Goal: Information Seeking & Learning: Learn about a topic

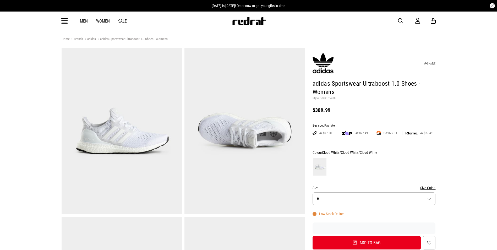
click at [257, 20] on img at bounding box center [249, 21] width 35 height 8
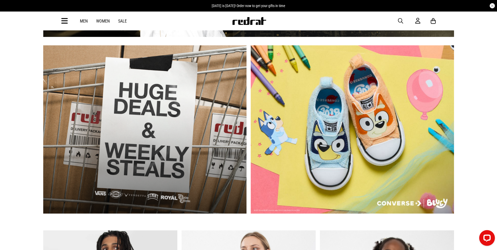
scroll to position [262, 0]
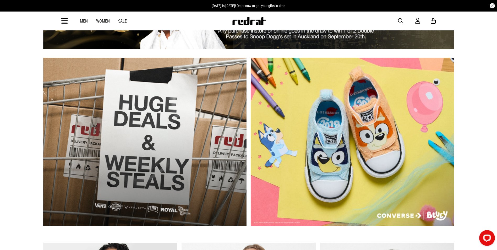
click at [109, 144] on link "1 / 2" at bounding box center [144, 142] width 203 height 168
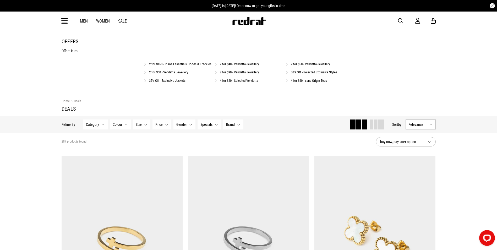
click at [295, 74] on link "30% Off - Selected Exclusive Styles" at bounding box center [314, 72] width 46 height 4
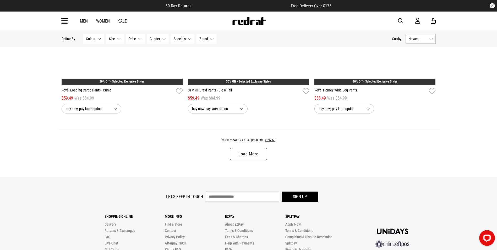
scroll to position [1676, 0]
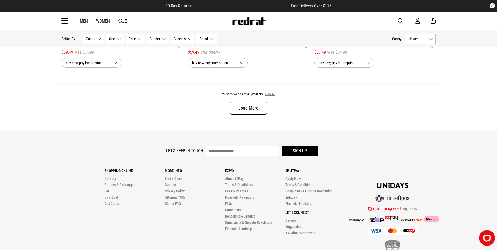
click at [270, 96] on button "View All" at bounding box center [269, 94] width 11 height 5
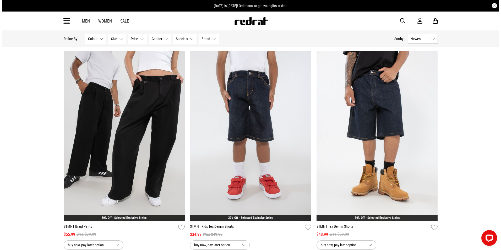
scroll to position [1839, 0]
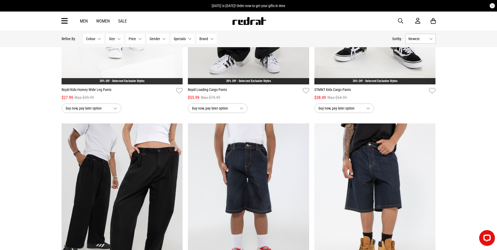
click at [66, 20] on icon at bounding box center [64, 21] width 7 height 9
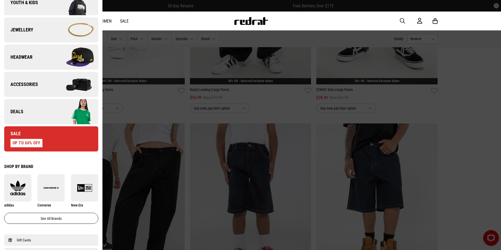
scroll to position [157, 0]
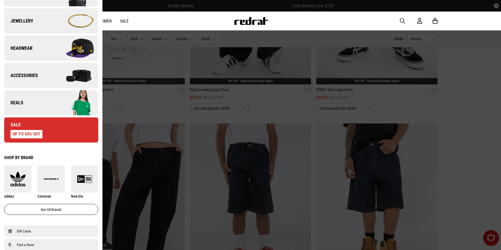
click at [68, 102] on img at bounding box center [74, 103] width 47 height 26
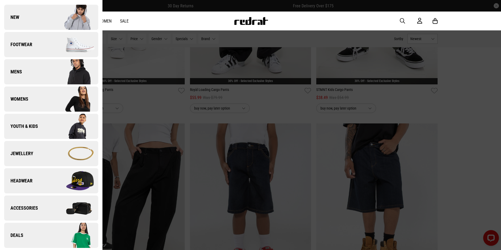
scroll to position [0, 0]
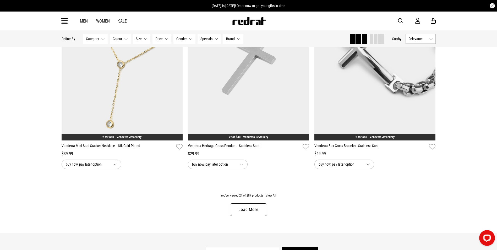
scroll to position [1650, 0]
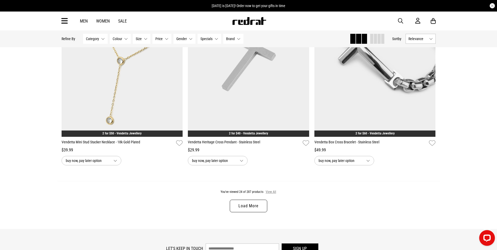
click at [267, 194] on button "View All" at bounding box center [270, 192] width 11 height 5
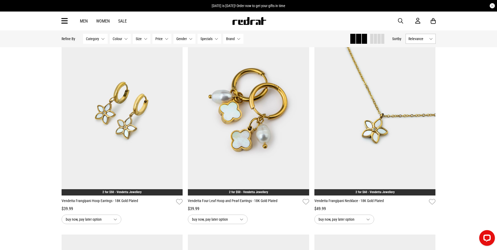
scroll to position [3064, 0]
